Goal: Transaction & Acquisition: Purchase product/service

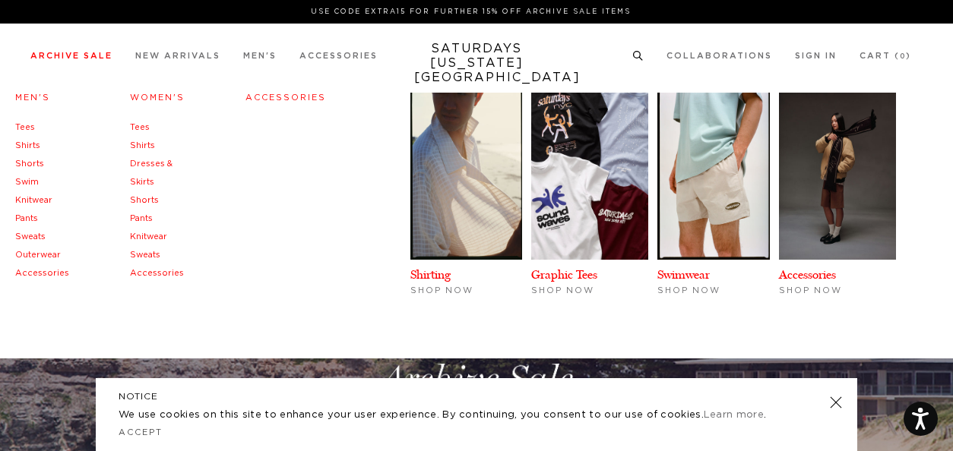
click at [35, 101] on link "Men's" at bounding box center [32, 97] width 35 height 8
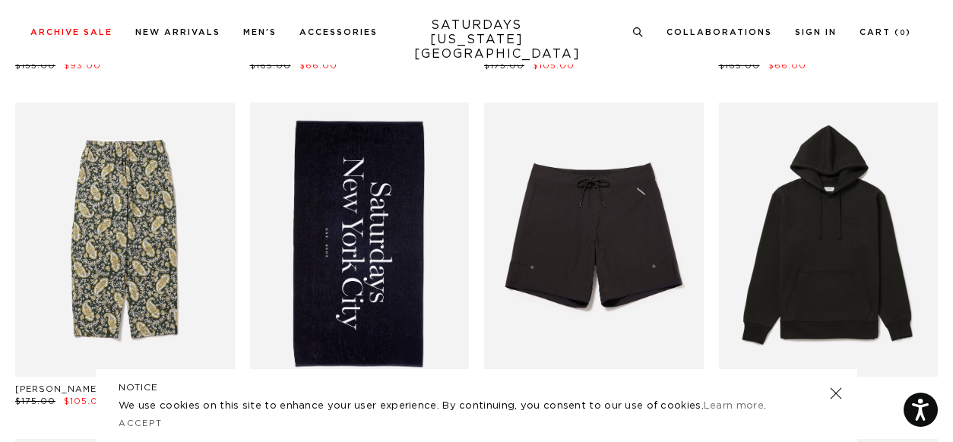
scroll to position [1794, 0]
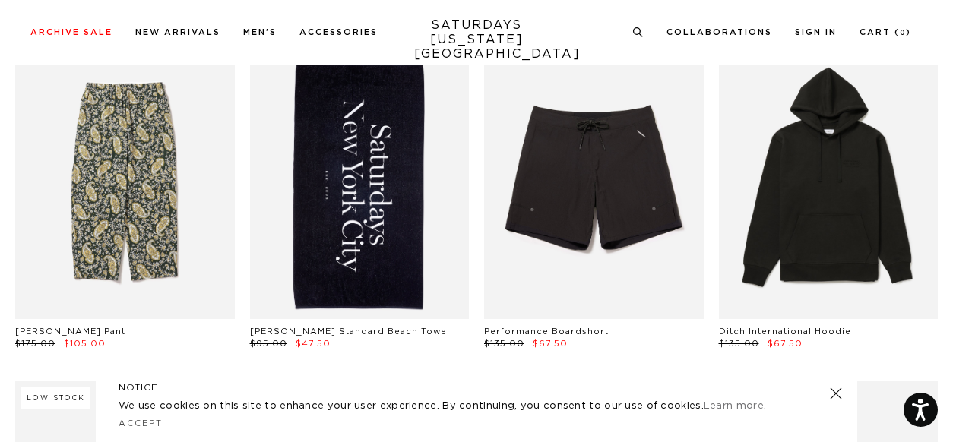
click at [838, 390] on link at bounding box center [835, 393] width 21 height 21
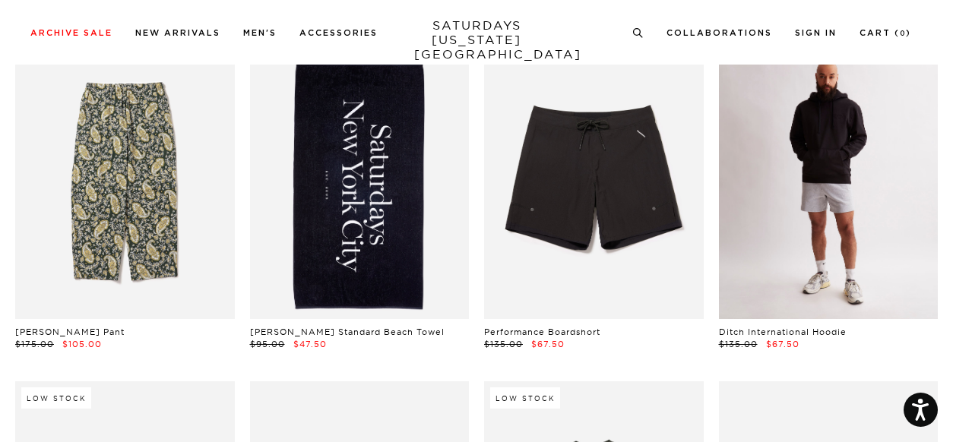
click at [834, 211] on link at bounding box center [829, 182] width 220 height 274
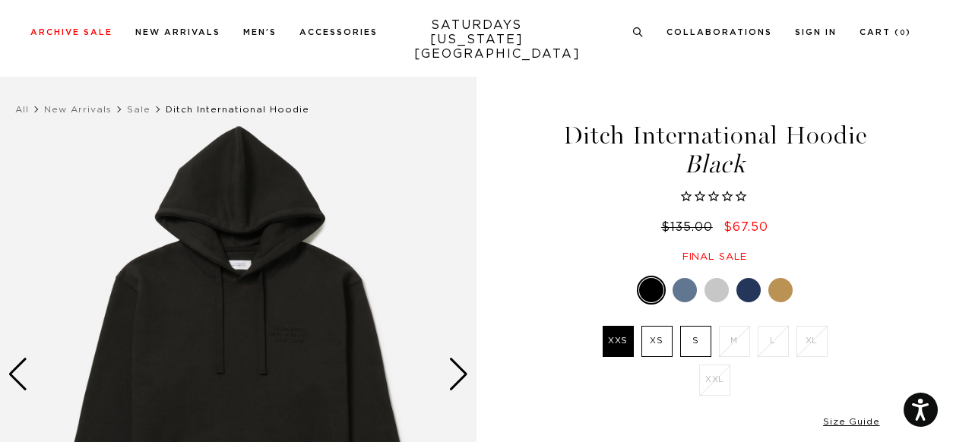
scroll to position [87, 0]
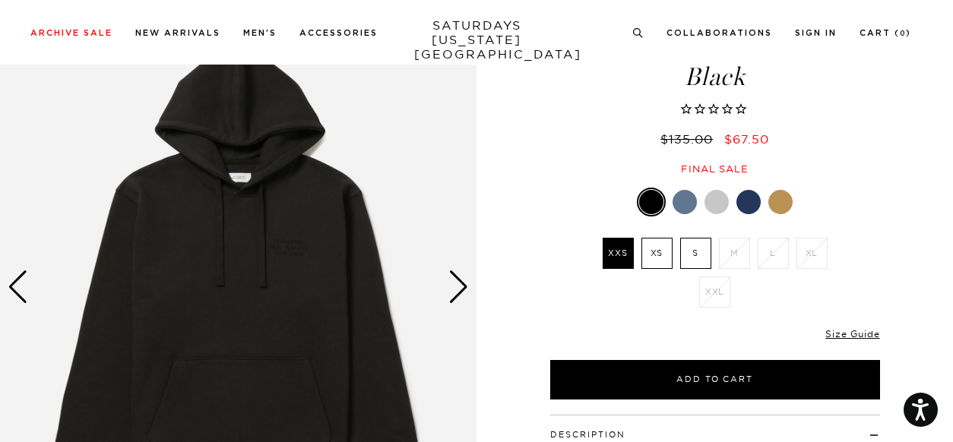
click at [453, 291] on div "Next slide" at bounding box center [458, 287] width 21 height 33
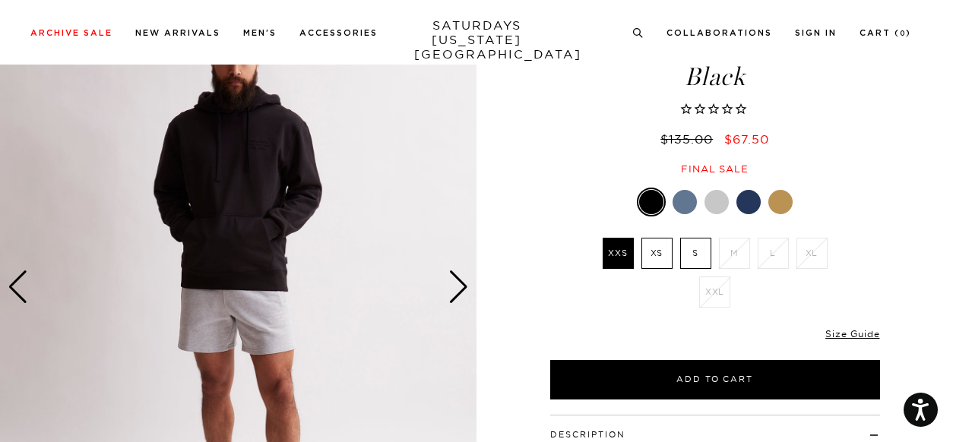
click at [453, 291] on div "Next slide" at bounding box center [458, 287] width 21 height 33
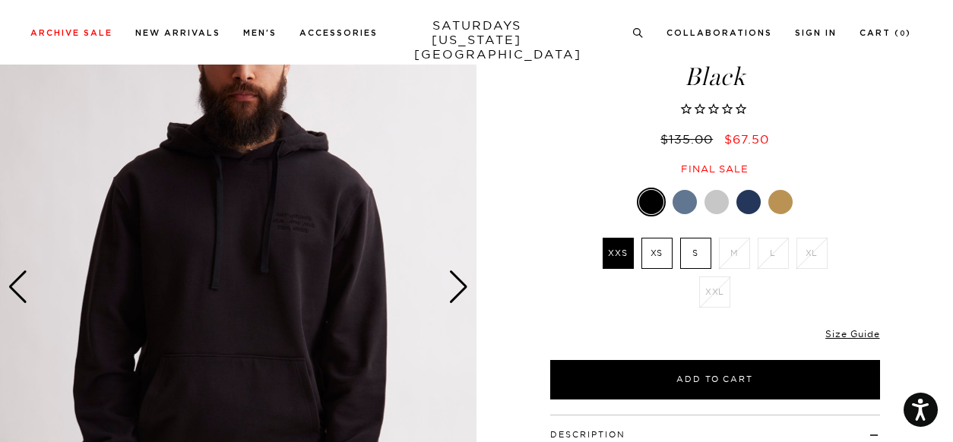
click at [453, 291] on div "Next slide" at bounding box center [458, 287] width 21 height 33
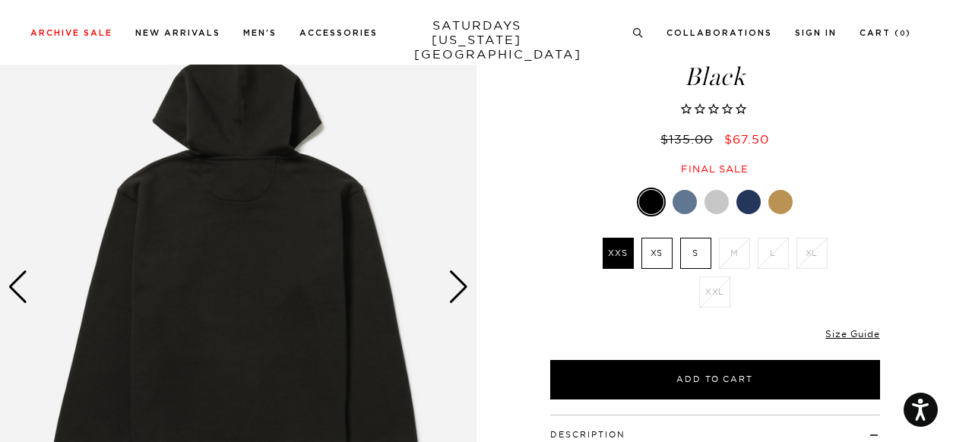
click at [453, 291] on div "Next slide" at bounding box center [458, 287] width 21 height 33
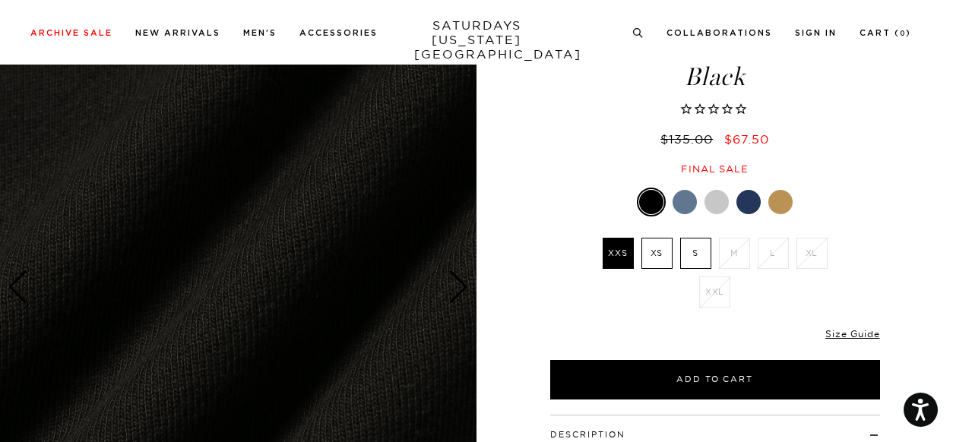
click at [790, 198] on div at bounding box center [780, 202] width 24 height 24
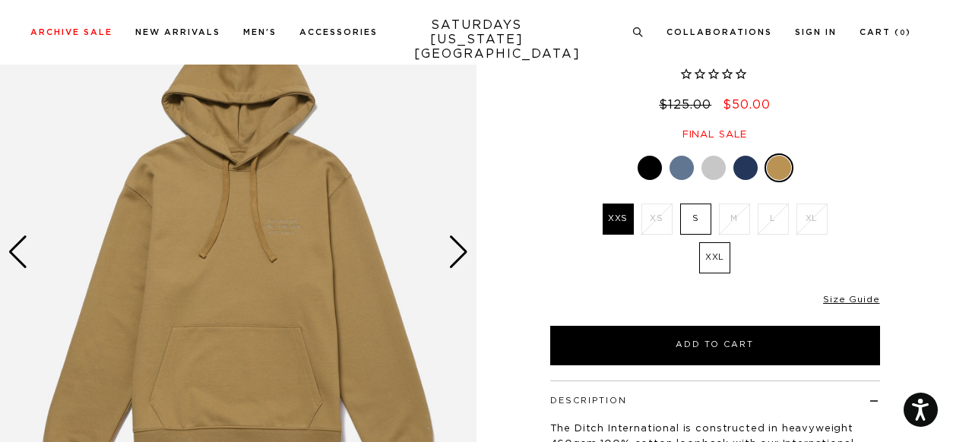
scroll to position [122, 0]
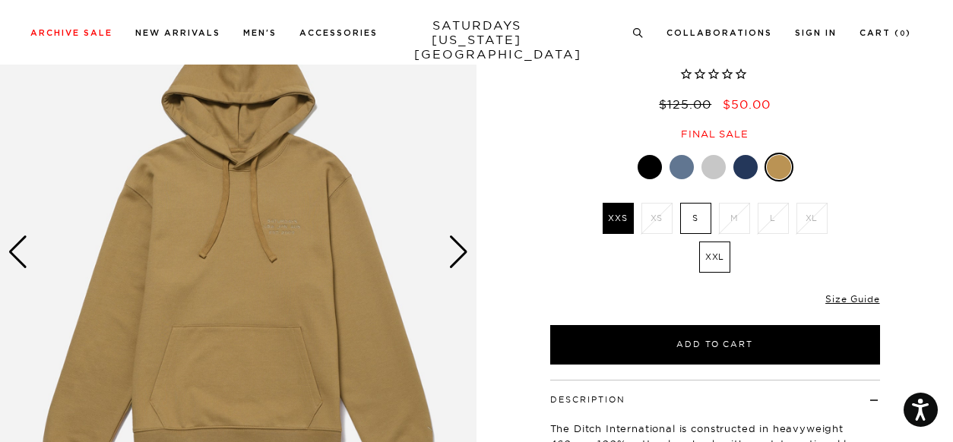
click at [743, 173] on div at bounding box center [745, 167] width 24 height 24
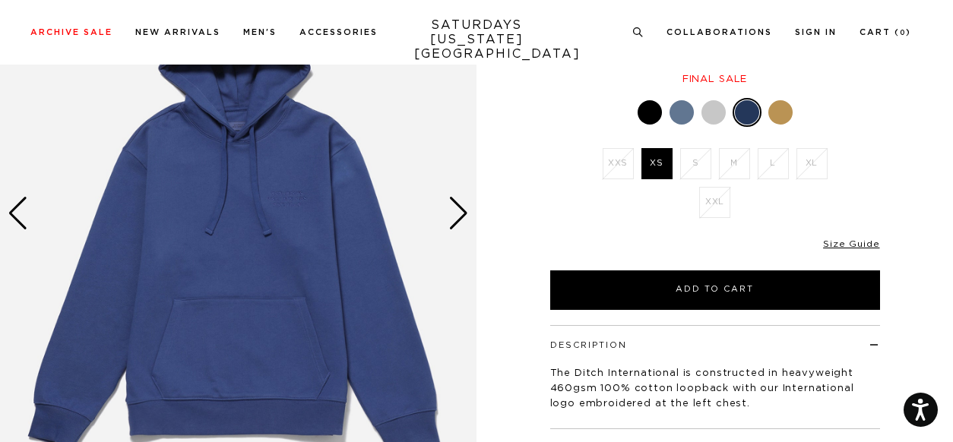
click at [707, 119] on div at bounding box center [713, 112] width 24 height 24
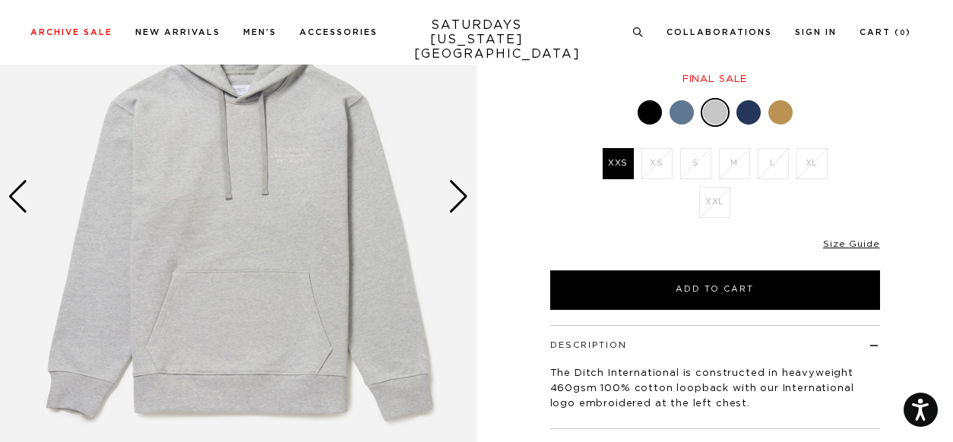
click at [690, 106] on div at bounding box center [682, 112] width 24 height 24
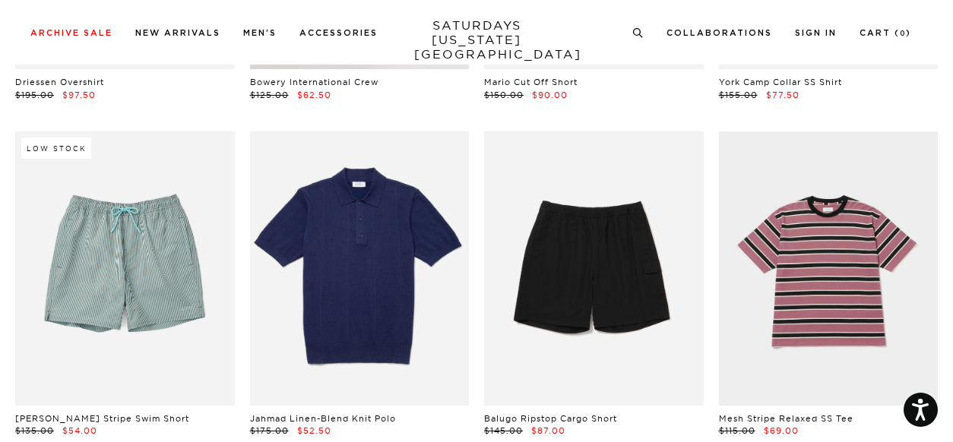
scroll to position [2722, 0]
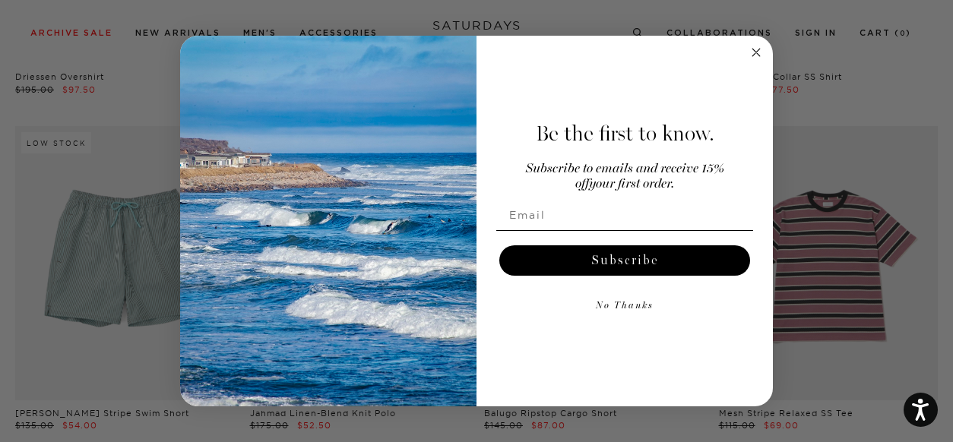
click at [755, 51] on circle "Close dialog" at bounding box center [756, 52] width 17 height 17
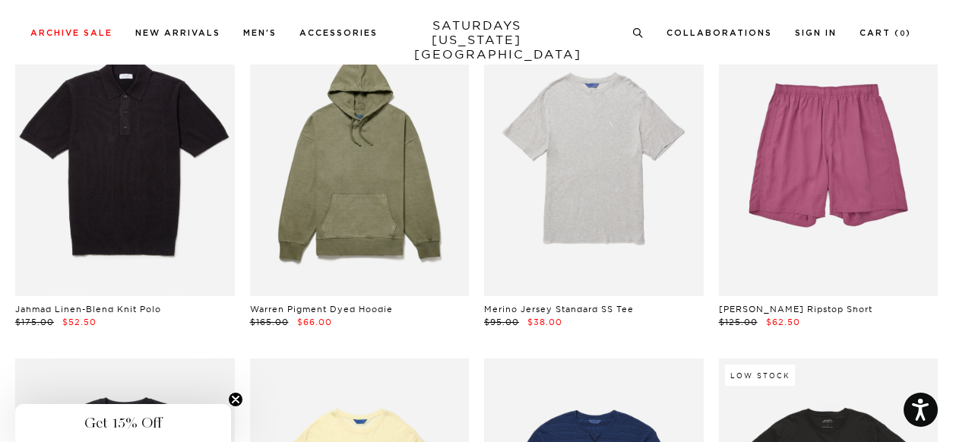
scroll to position [13953, 0]
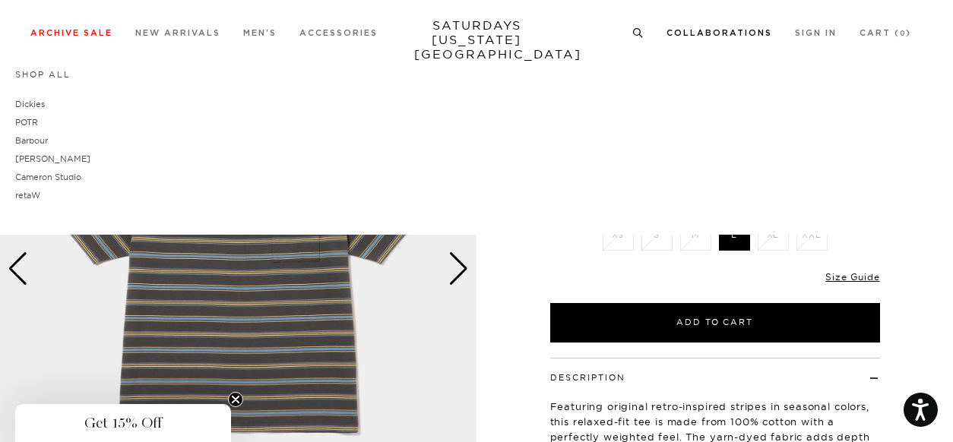
scroll to position [108, 0]
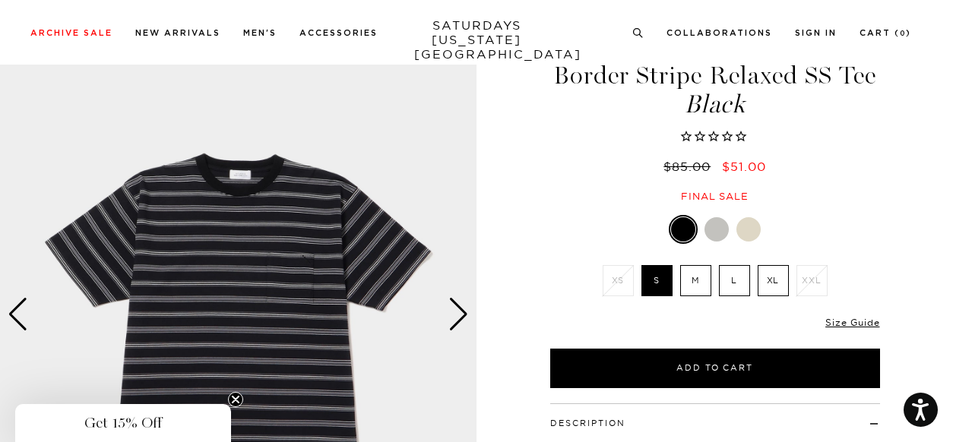
scroll to position [62, 0]
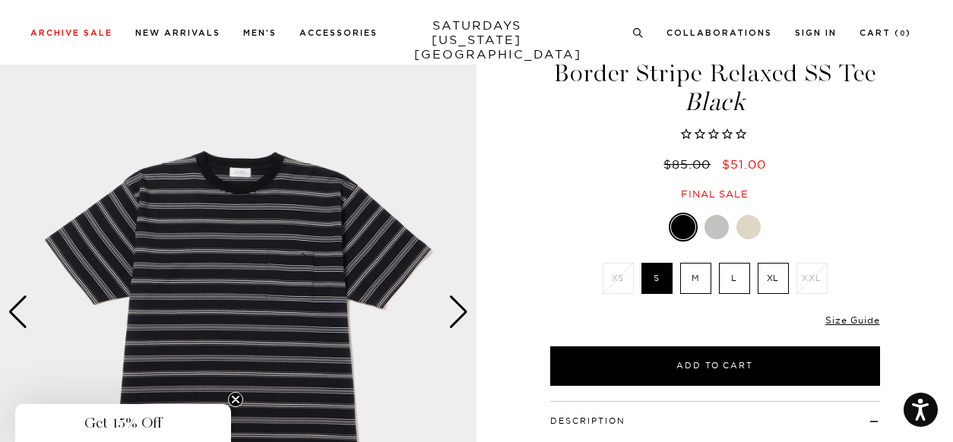
click at [740, 280] on label "L" at bounding box center [734, 278] width 31 height 31
click at [0, 0] on input "L" at bounding box center [0, 0] width 0 height 0
click at [876, 173] on div "Border Stripe Relaxed SS Tee Black $85.00 $51.00 Final sale" at bounding box center [715, 115] width 334 height 171
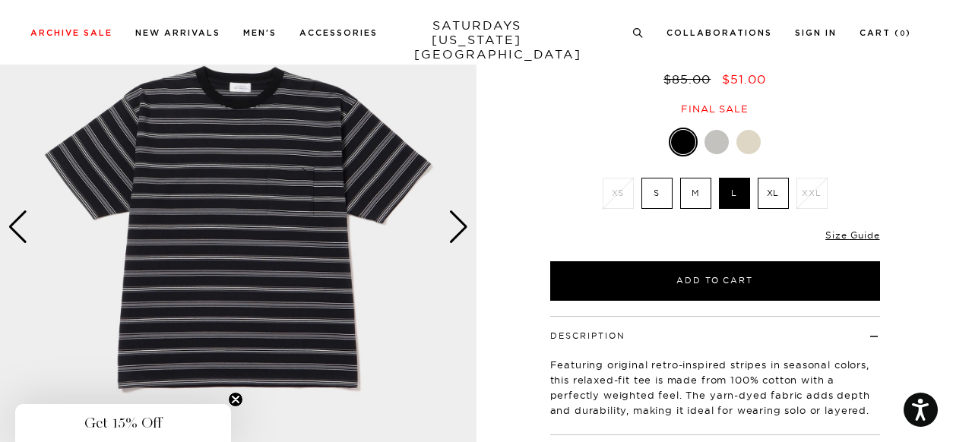
scroll to position [149, 0]
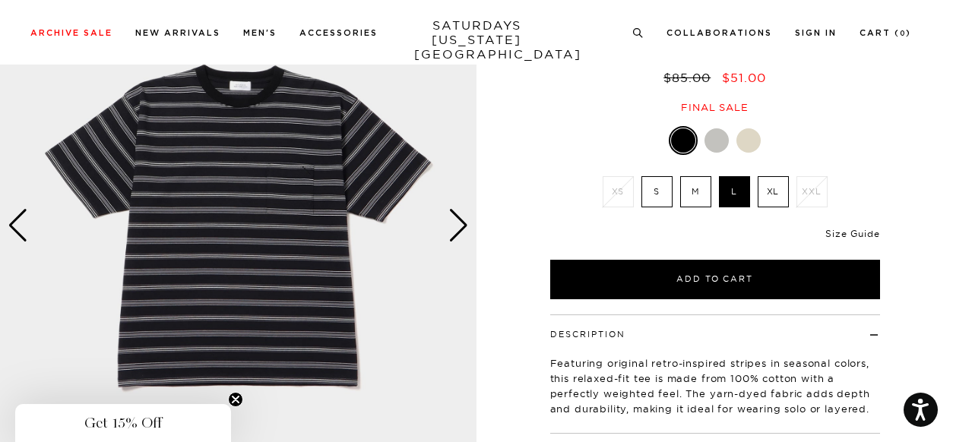
click at [853, 228] on link "Size Guide" at bounding box center [852, 233] width 54 height 11
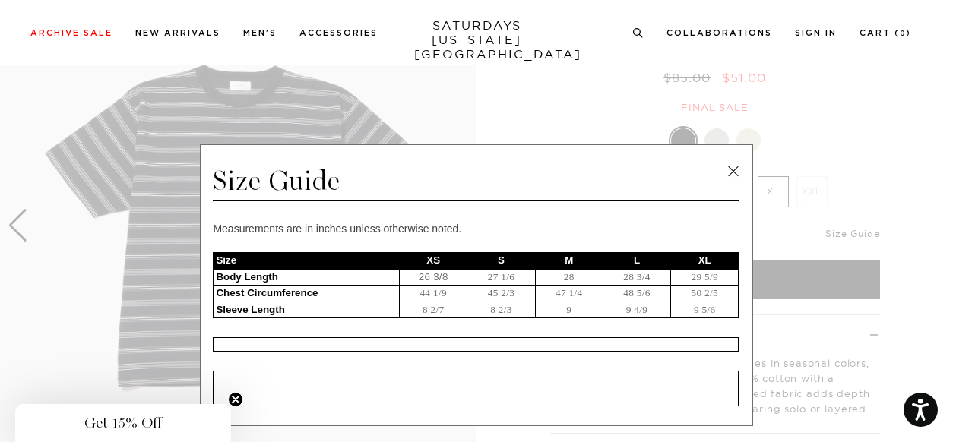
click at [895, 135] on span at bounding box center [471, 221] width 942 height 442
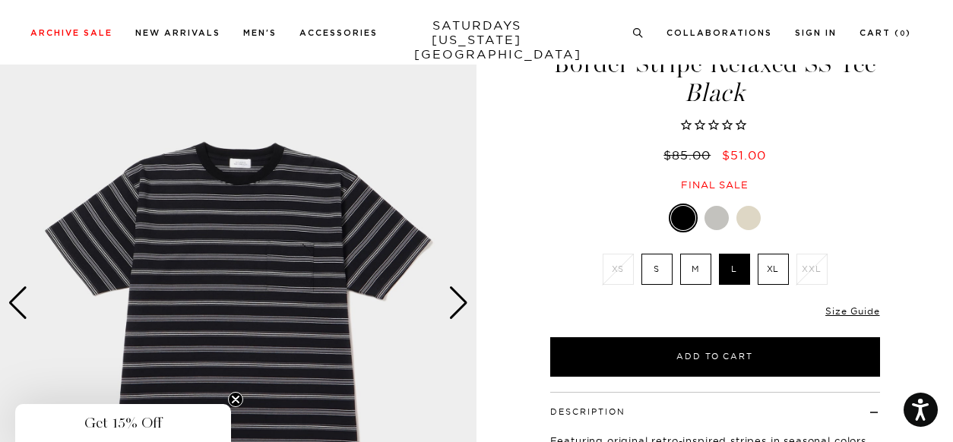
scroll to position [65, 0]
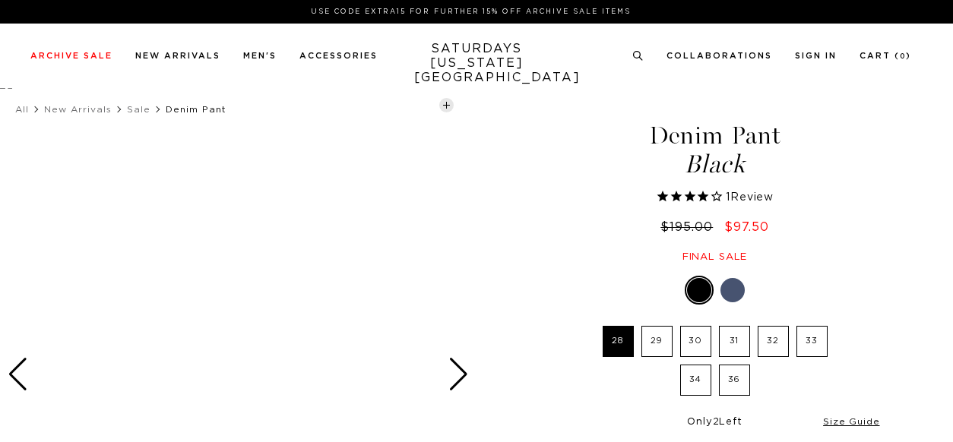
select select "recent"
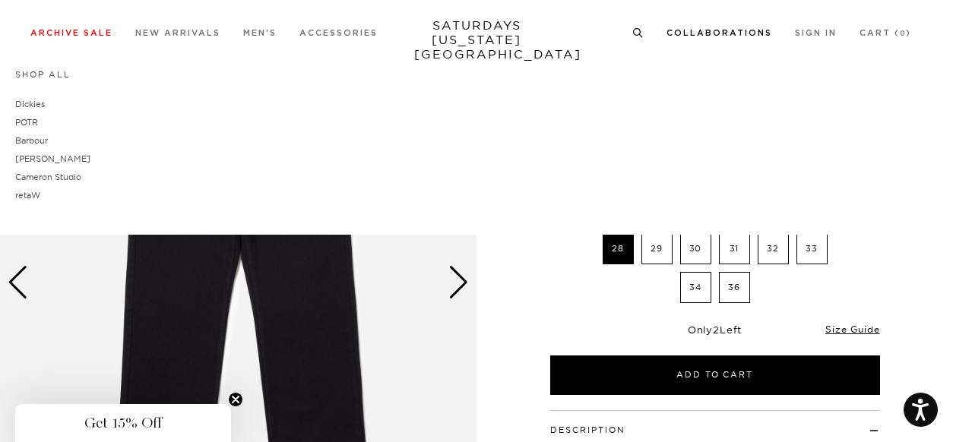
scroll to position [93, 0]
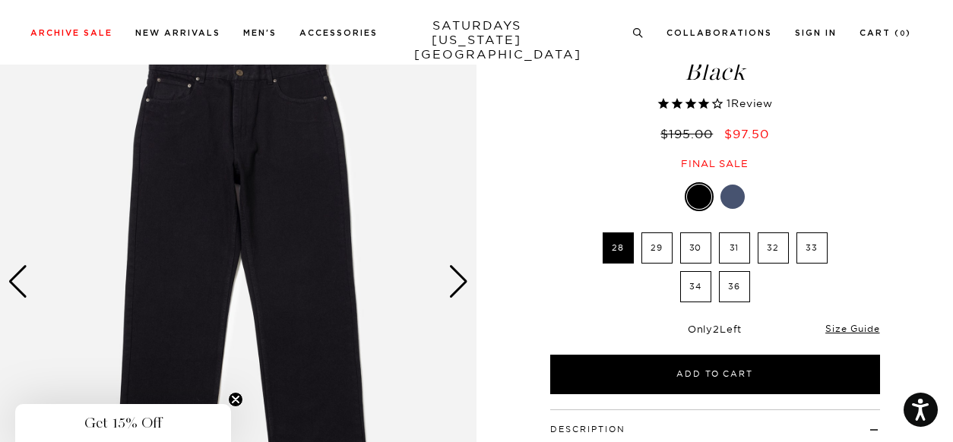
click at [689, 264] on ul "28 29 30 31 32 33 34 36" at bounding box center [715, 272] width 236 height 78
click at [696, 256] on label "30" at bounding box center [695, 248] width 31 height 31
click at [0, 0] on input "30" at bounding box center [0, 0] width 0 height 0
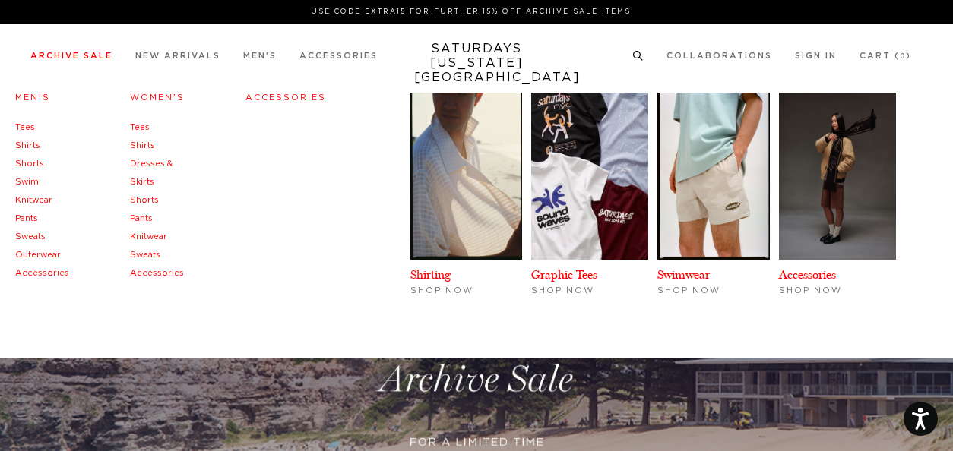
click at [33, 217] on link "Pants" at bounding box center [26, 218] width 23 height 8
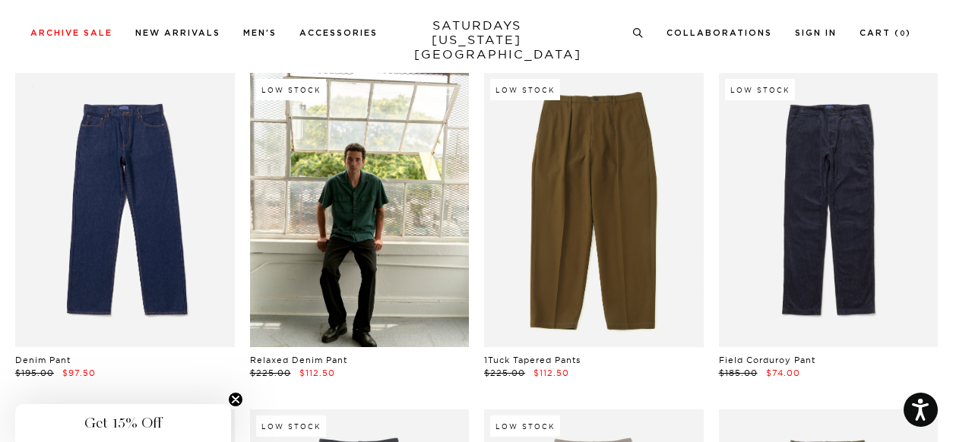
scroll to position [755, 1]
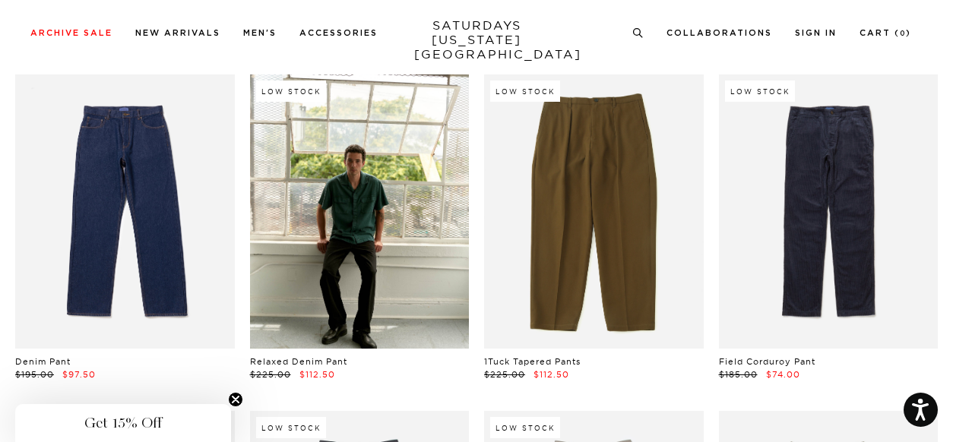
click at [234, 401] on icon "Close teaser" at bounding box center [236, 400] width 6 height 6
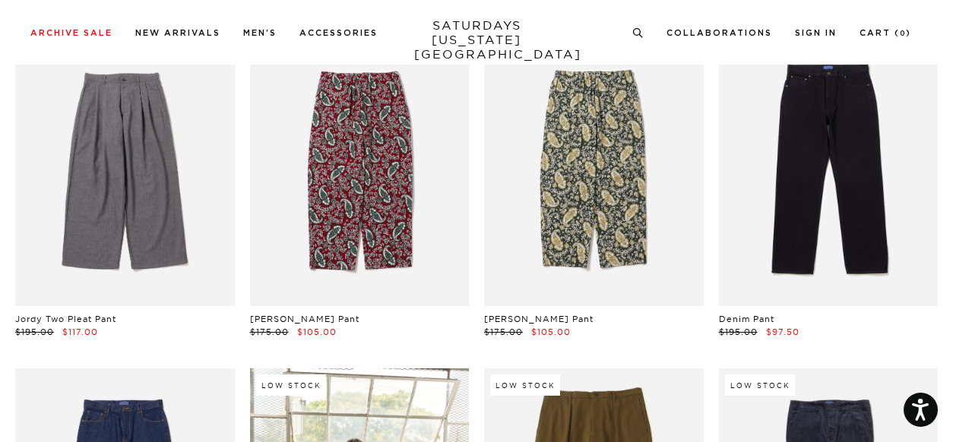
scroll to position [367, 0]
